Goal: Task Accomplishment & Management: Manage account settings

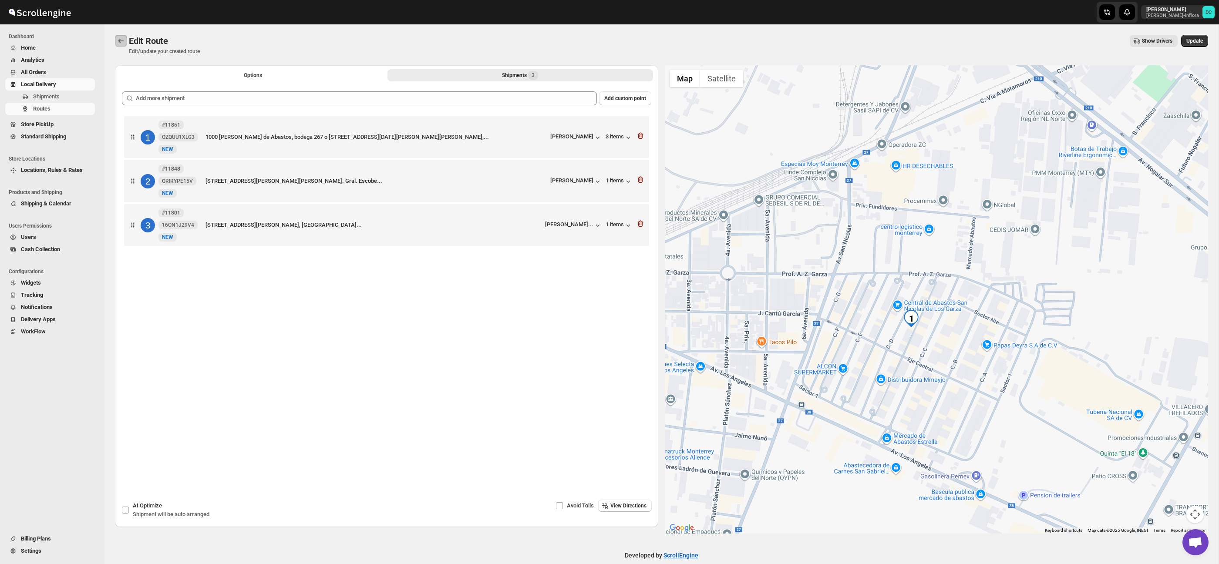
drag, startPoint x: 0, startPoint y: 0, endPoint x: 141, endPoint y: 48, distance: 149.4
click at [125, 43] on button "Routes" at bounding box center [121, 41] width 12 height 12
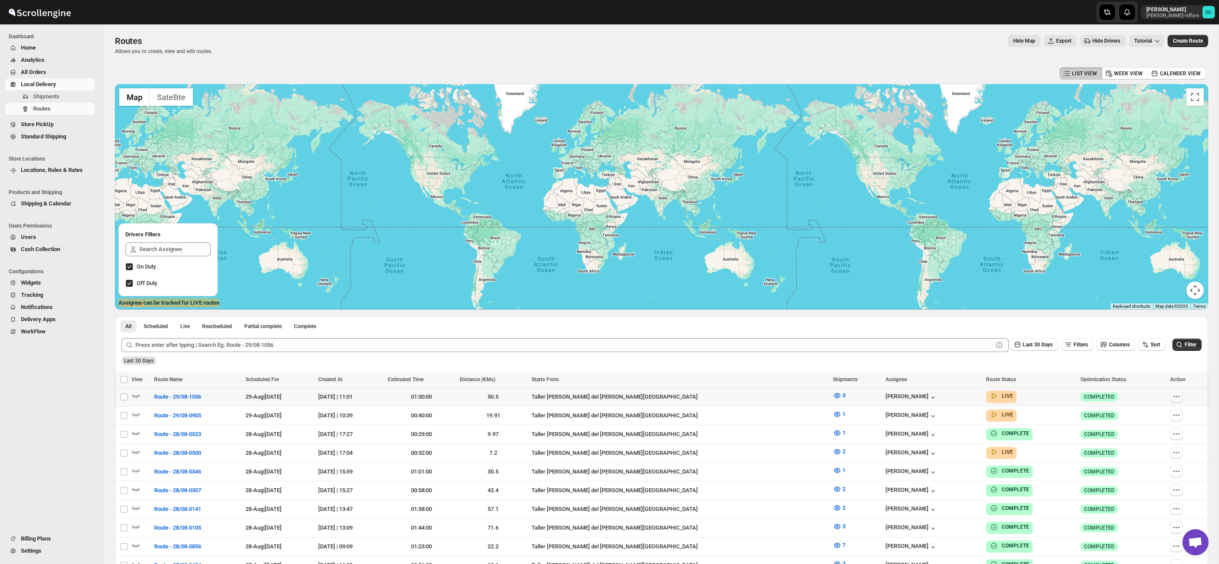
click at [1172, 396] on icon "button" at bounding box center [1176, 396] width 9 height 9
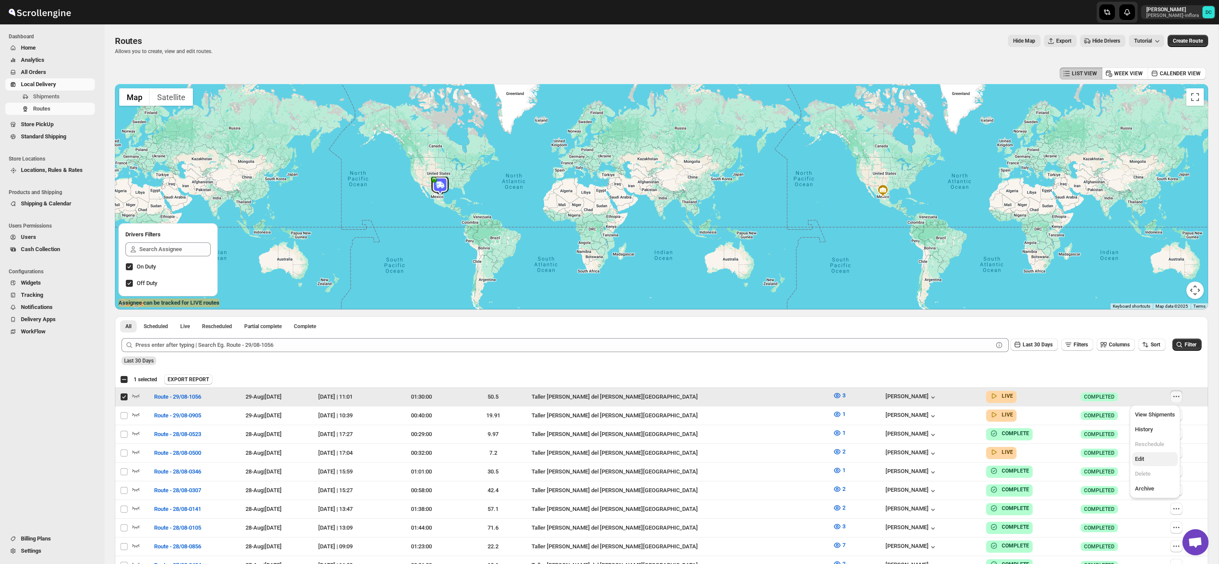
click at [1158, 457] on span "Edit" at bounding box center [1155, 459] width 40 height 9
checkbox input "false"
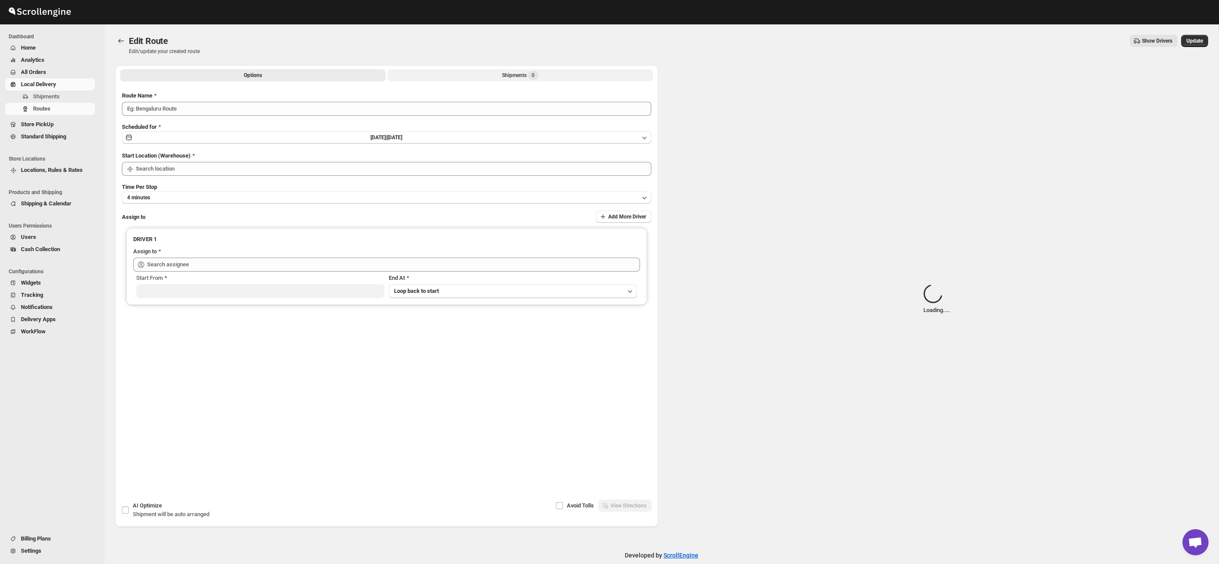
type input "Route - 29/08-1056"
type input "Taller [PERSON_NAME] del [PERSON_NAME][GEOGRAPHIC_DATA]"
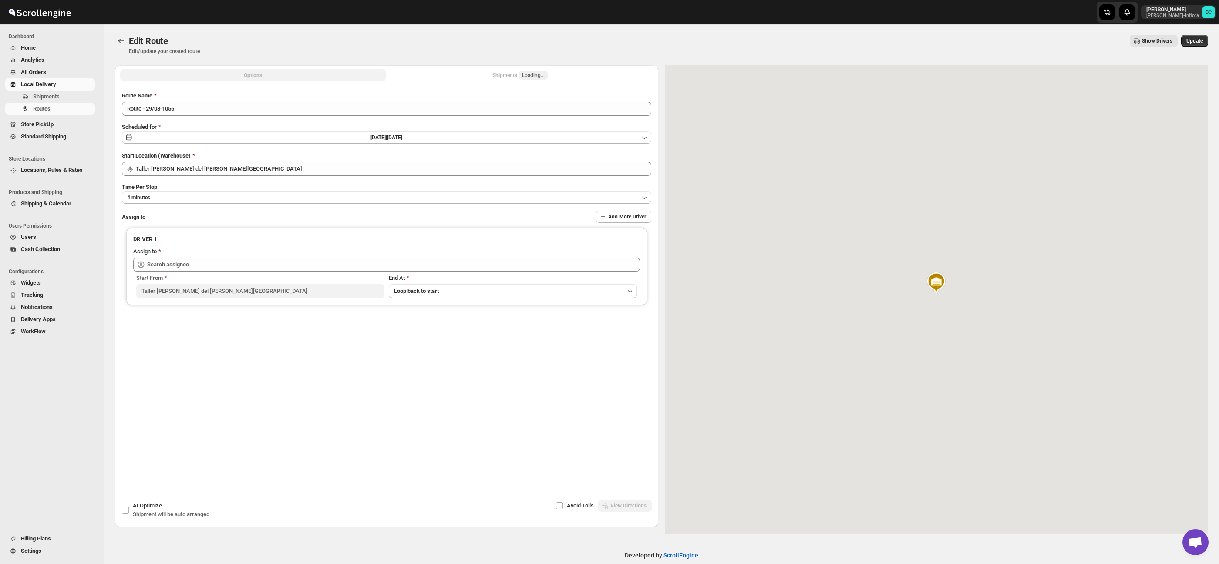
type input "[PERSON_NAME] ([EMAIL_ADDRESS][DOMAIN_NAME])"
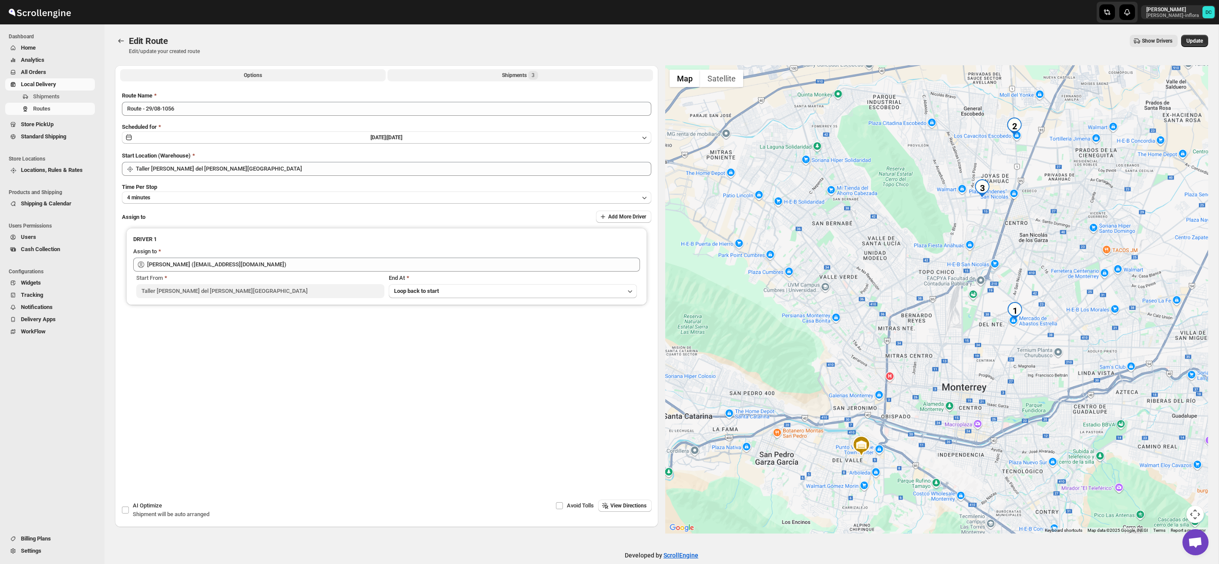
click at [549, 77] on button "Shipments 3" at bounding box center [520, 75] width 266 height 12
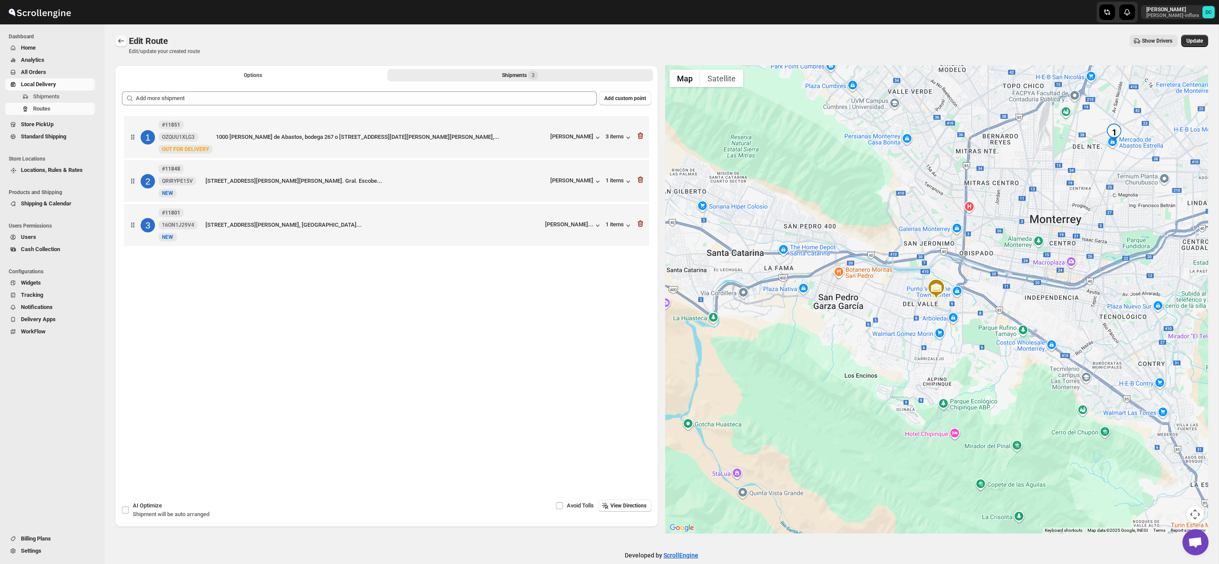
click at [125, 43] on icon "Routes" at bounding box center [121, 41] width 9 height 9
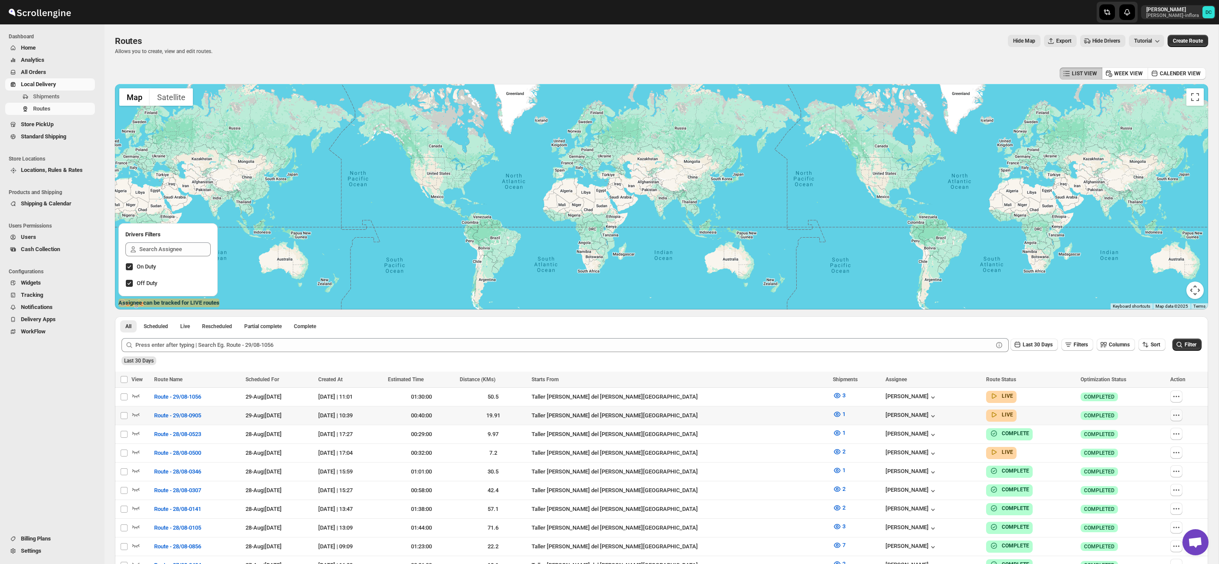
click at [1172, 416] on icon "button" at bounding box center [1176, 415] width 9 height 9
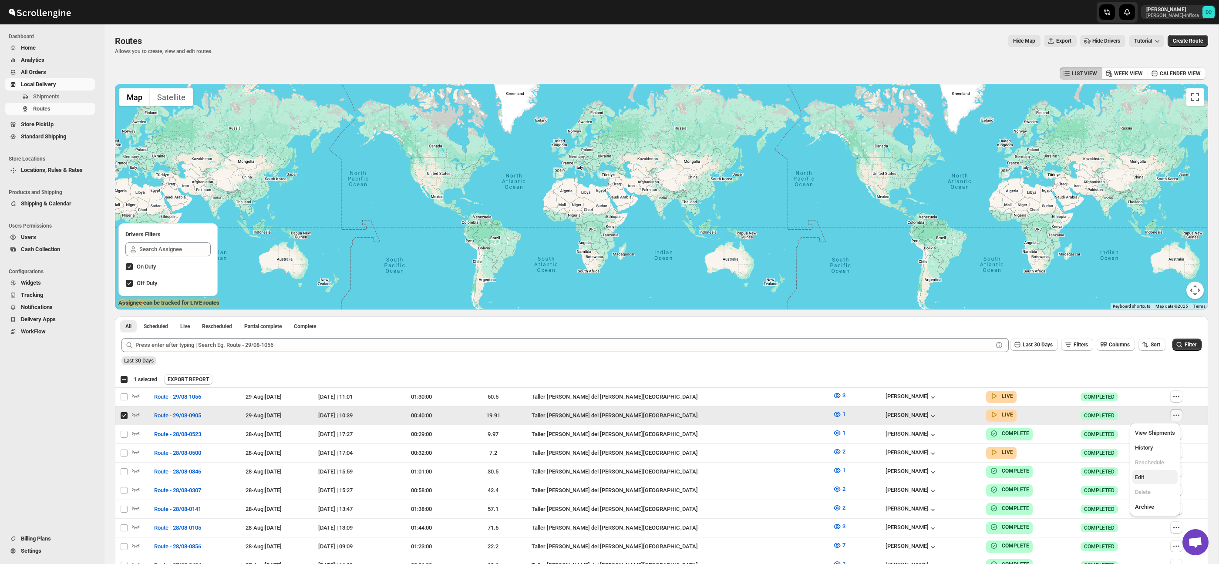
click at [1159, 481] on span "Edit" at bounding box center [1155, 477] width 40 height 9
checkbox input "false"
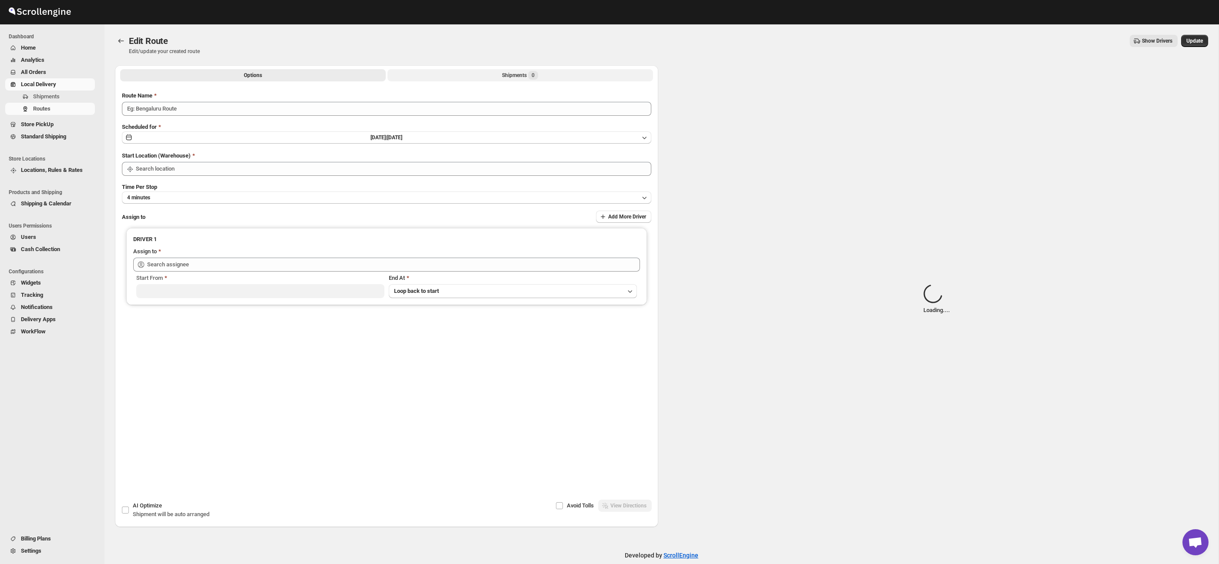
type input "Route - 29/08-0905"
click at [518, 77] on div "Shipments Loading..." at bounding box center [520, 75] width 56 height 9
type input "Taller [PERSON_NAME] del [PERSON_NAME][GEOGRAPHIC_DATA]"
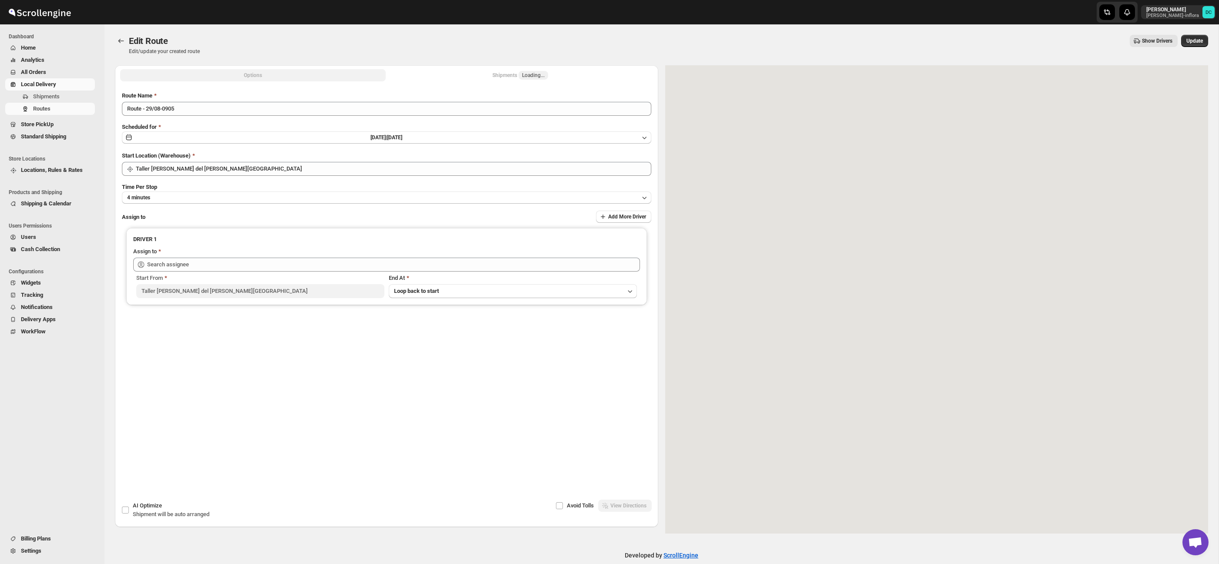
type input "[PERSON_NAME] ([EMAIL_ADDRESS][DOMAIN_NAME])"
click at [545, 78] on button "Shipments 1" at bounding box center [520, 75] width 266 height 12
